Goal: Share content: Distribute website content to other platforms or users

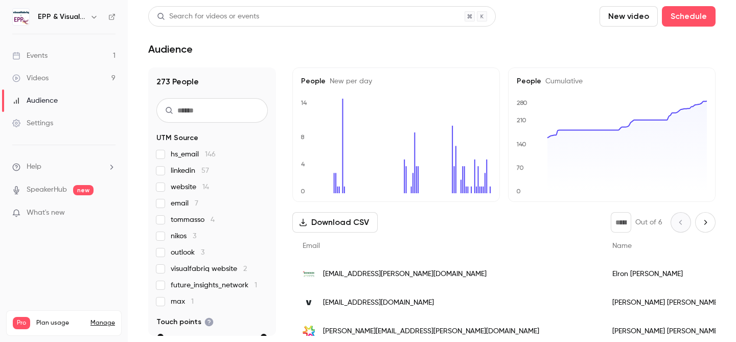
click at [42, 56] on div "Events" at bounding box center [29, 56] width 35 height 10
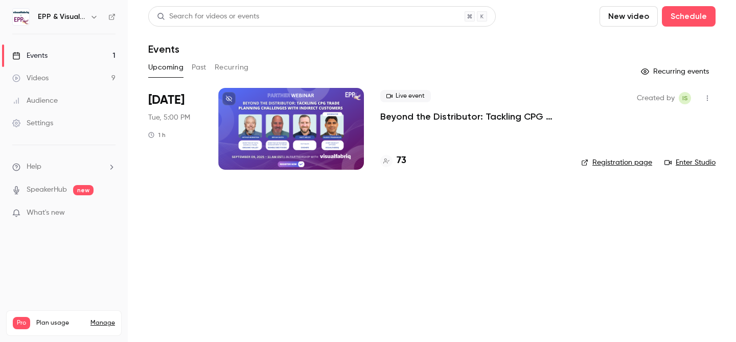
click at [297, 126] on div at bounding box center [291, 129] width 146 height 82
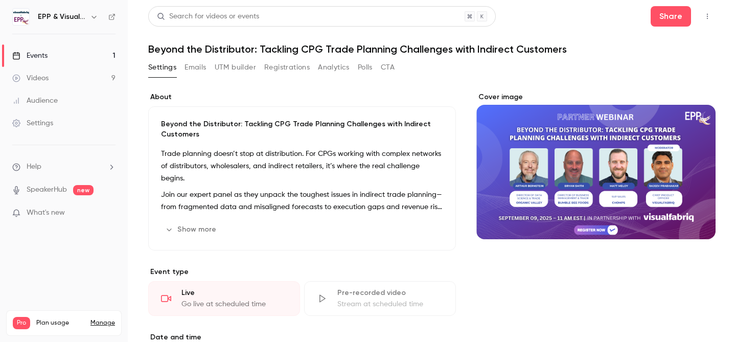
click at [276, 68] on button "Registrations" at bounding box center [286, 67] width 45 height 16
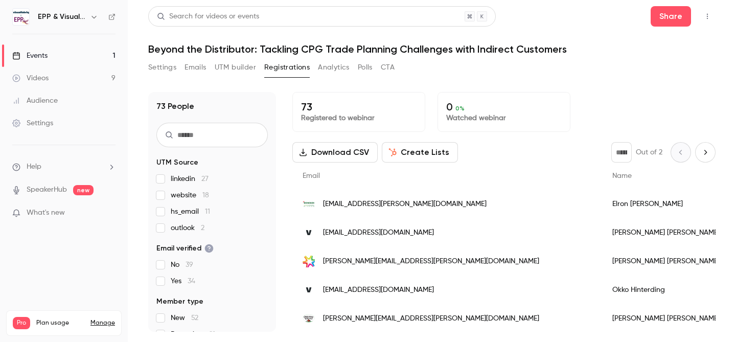
click at [692, 14] on div "Share" at bounding box center [683, 16] width 65 height 20
click at [684, 14] on button "Share" at bounding box center [671, 16] width 40 height 20
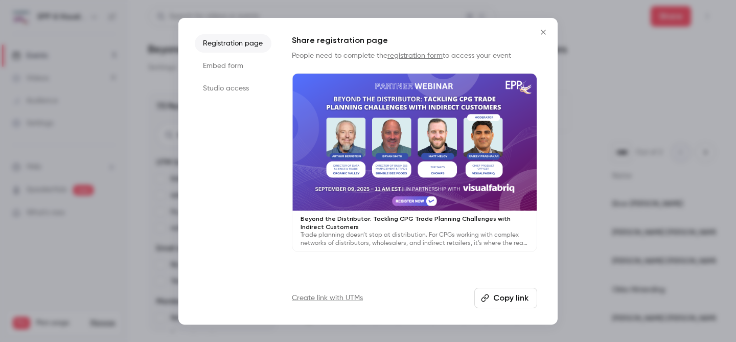
click at [503, 293] on button "Copy link" at bounding box center [505, 298] width 63 height 20
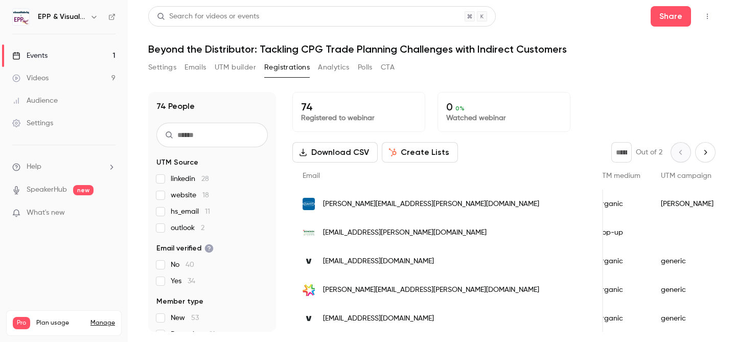
scroll to position [0, 769]
click at [342, 200] on span "joseph.walker@dart.biz" at bounding box center [431, 204] width 216 height 11
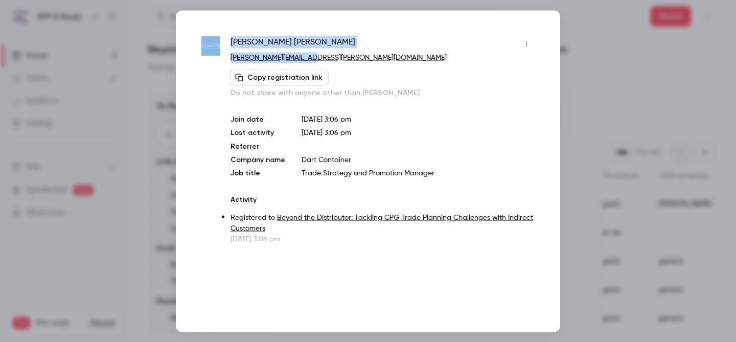
drag, startPoint x: 314, startPoint y: 59, endPoint x: 224, endPoint y: 53, distance: 90.7
click at [224, 53] on div "Joe Walker joseph.walker@dart.biz Copy registration link Do not share with anyo…" at bounding box center [367, 140] width 333 height 208
click at [341, 40] on div "Joe Walker" at bounding box center [383, 44] width 304 height 16
drag, startPoint x: 316, startPoint y: 56, endPoint x: 230, endPoint y: 56, distance: 85.9
click at [231, 56] on p "joseph.walker@dart.biz" at bounding box center [383, 57] width 304 height 11
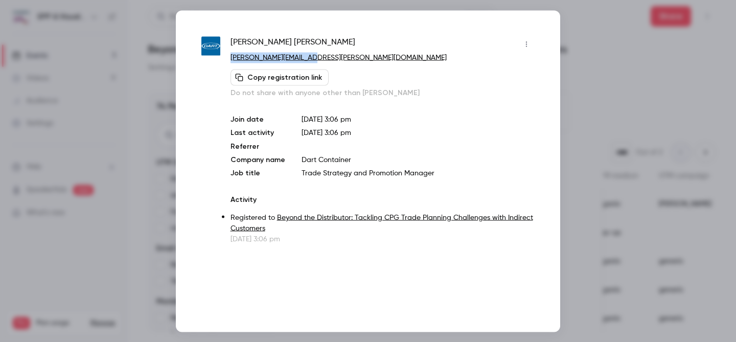
copy link "joseph.walker@dart.biz"
click at [588, 68] on div at bounding box center [368, 171] width 736 height 342
